Goal: Task Accomplishment & Management: Manage account settings

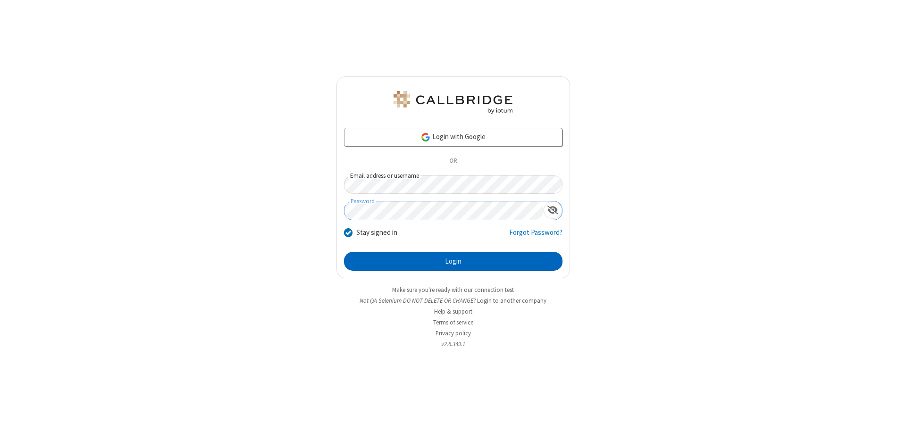
click at [453, 261] on button "Login" at bounding box center [453, 261] width 218 height 19
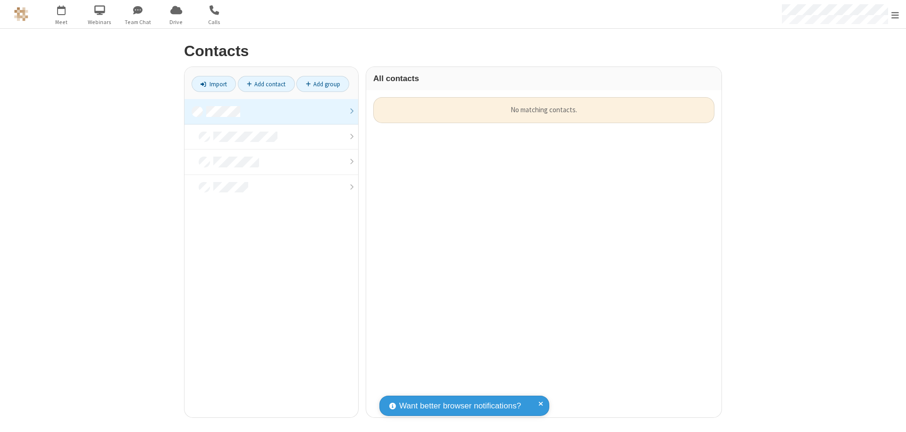
scroll to position [320, 348]
click at [271, 111] on link at bounding box center [271, 111] width 174 height 25
click at [266, 84] on link "Add contact" at bounding box center [266, 84] width 57 height 16
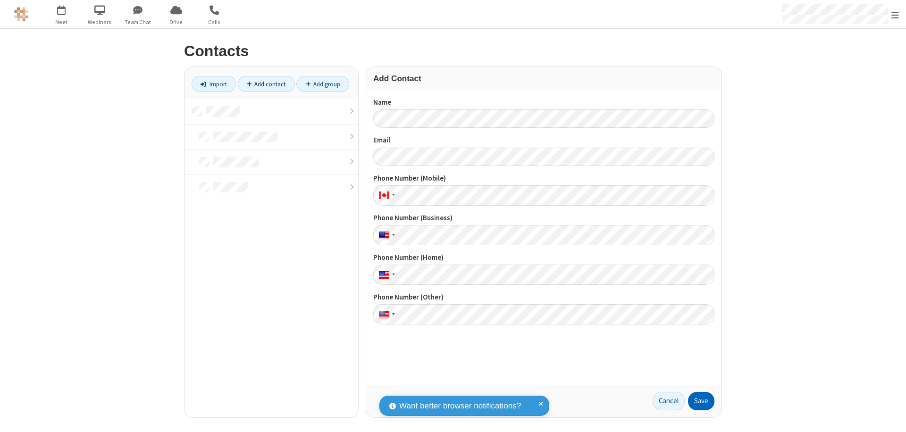
click at [701, 401] on button "Save" at bounding box center [701, 401] width 26 height 19
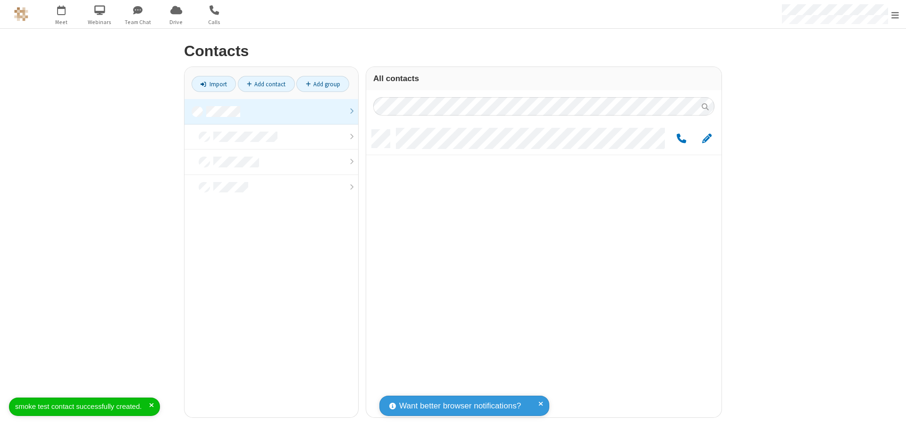
scroll to position [288, 348]
click at [266, 84] on link "Add contact" at bounding box center [266, 84] width 57 height 16
